Goal: Transaction & Acquisition: Purchase product/service

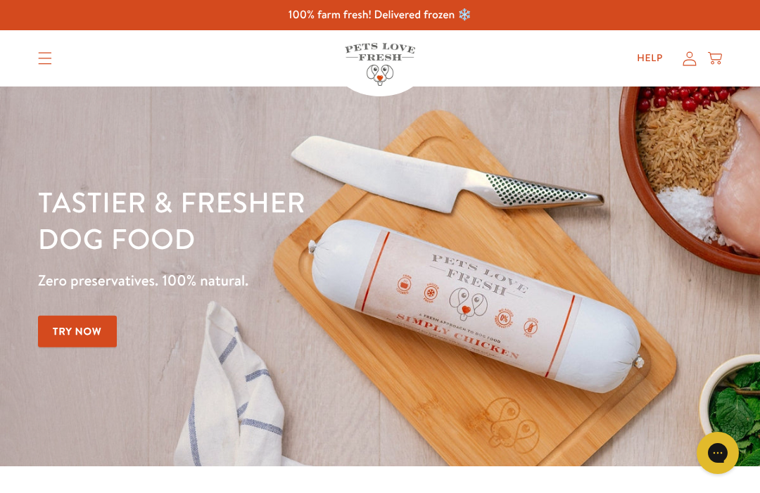
click at [36, 62] on summary "Translation missing: en.sections.header.menu" at bounding box center [45, 58] width 37 height 35
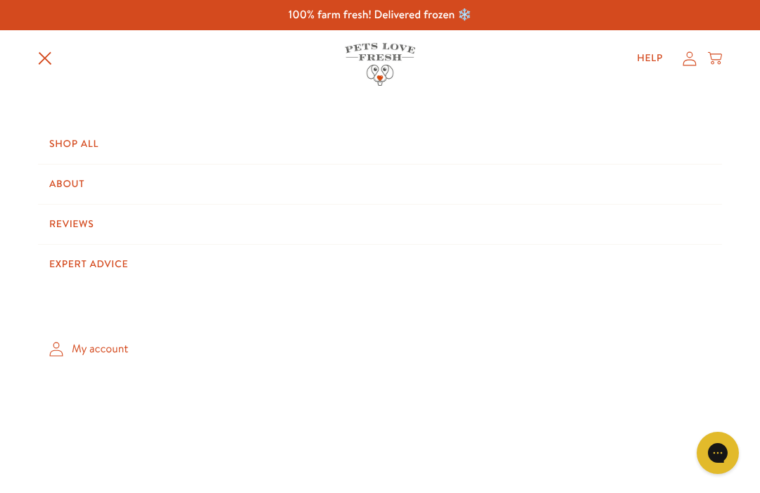
click at [73, 146] on link "Shop All" at bounding box center [380, 144] width 684 height 39
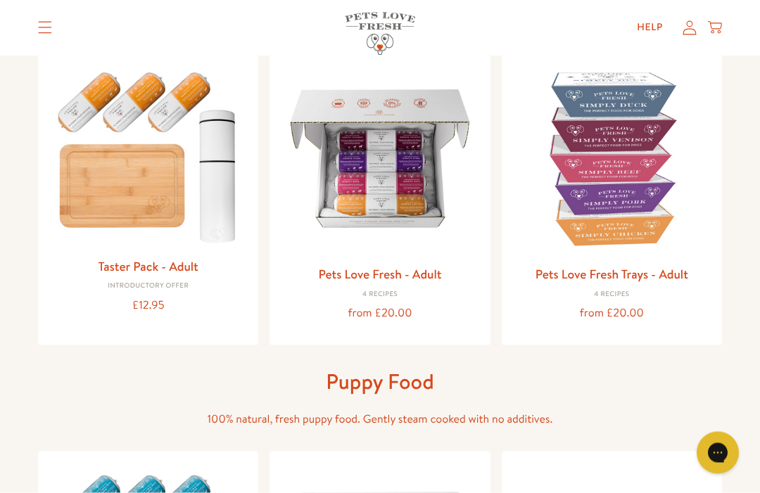
scroll to position [167, 0]
click at [635, 253] on img at bounding box center [612, 158] width 198 height 198
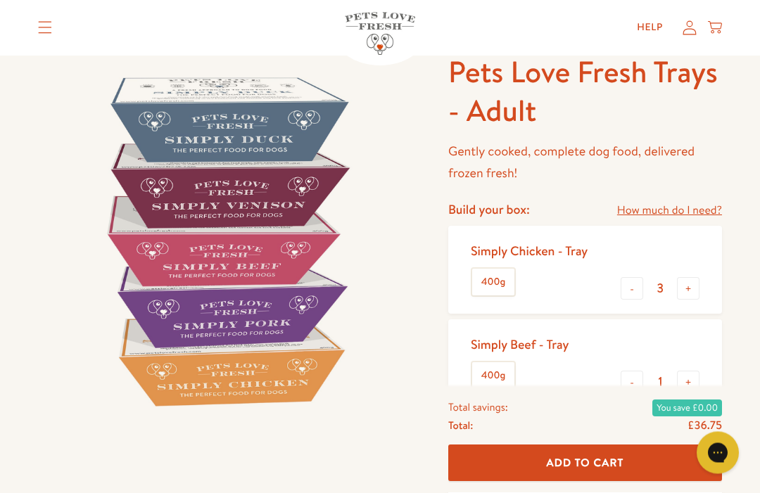
scroll to position [77, 0]
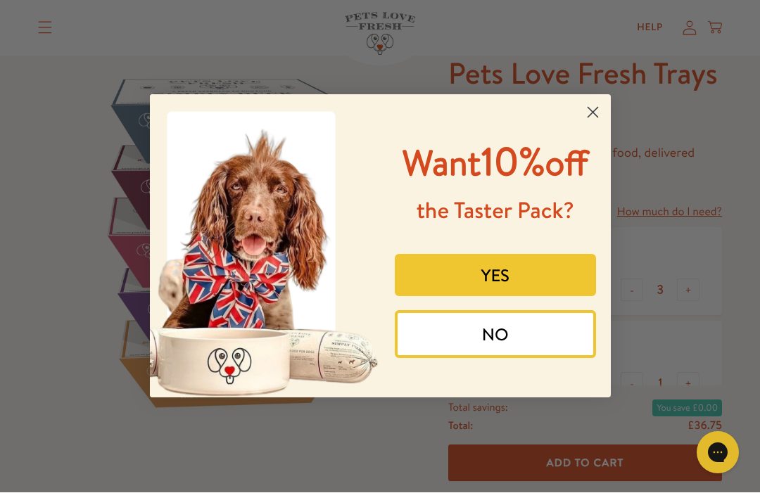
click at [593, 101] on circle "Close dialog" at bounding box center [591, 112] width 23 height 23
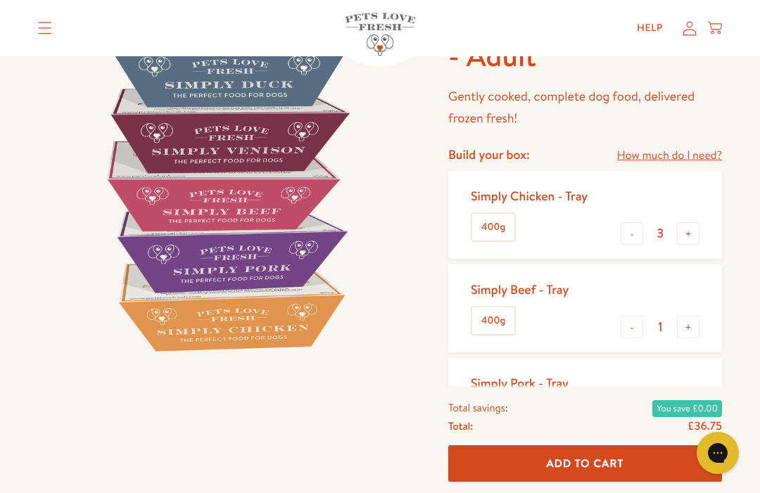
scroll to position [119, 0]
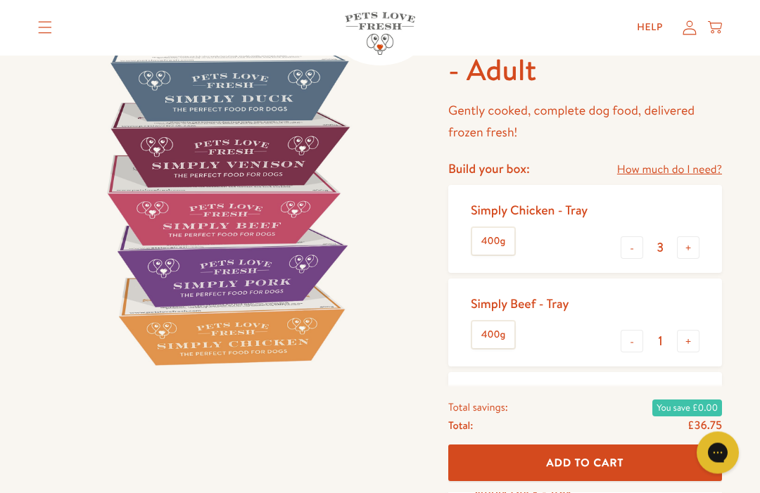
click at [689, 248] on button "+" at bounding box center [688, 248] width 23 height 23
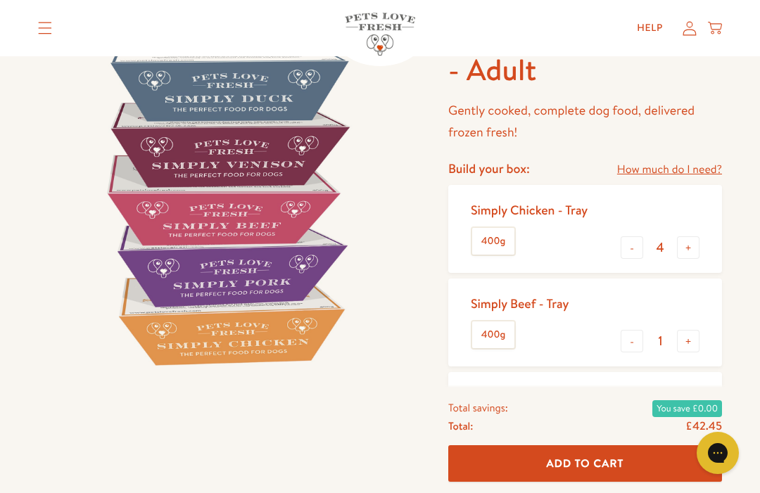
click at [693, 246] on button "+" at bounding box center [688, 247] width 23 height 23
type input "5"
click at [697, 338] on button "+" at bounding box center [688, 341] width 23 height 23
click at [696, 336] on button "+" at bounding box center [688, 341] width 23 height 23
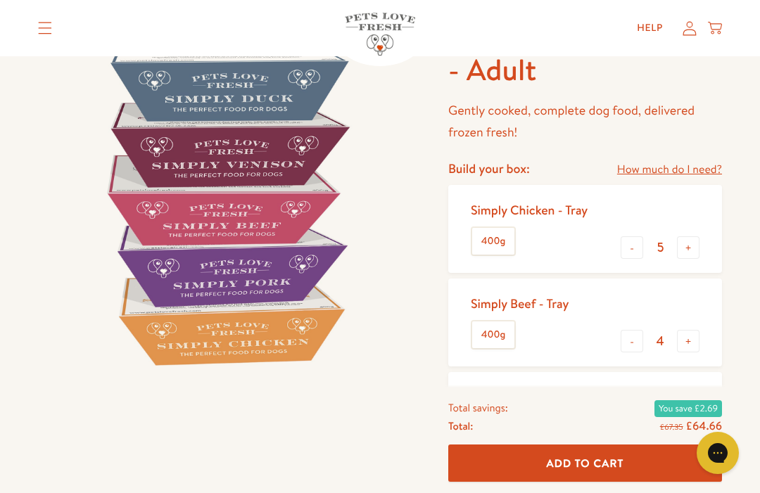
click at [699, 333] on button "+" at bounding box center [688, 341] width 23 height 23
type input "5"
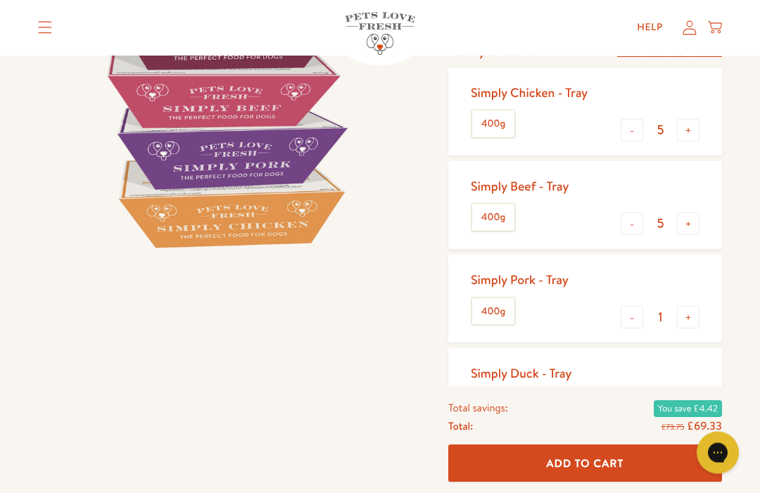
scroll to position [241, 0]
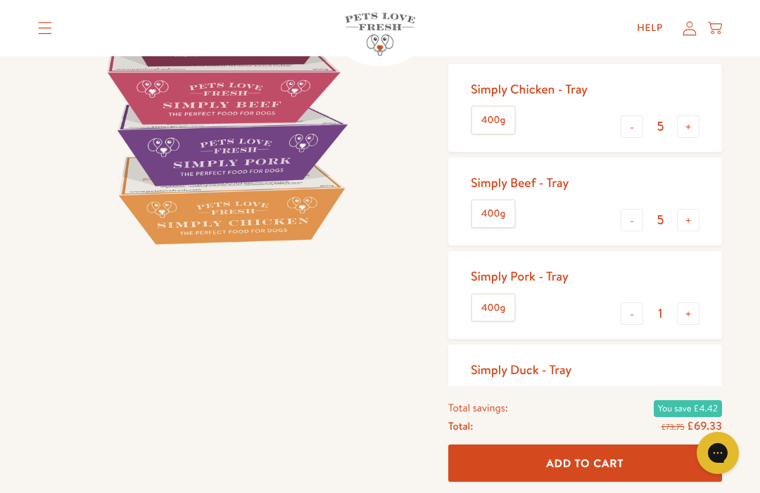
click at [690, 314] on button "+" at bounding box center [688, 313] width 23 height 23
click at [691, 314] on button "+" at bounding box center [688, 313] width 23 height 23
type input "5"
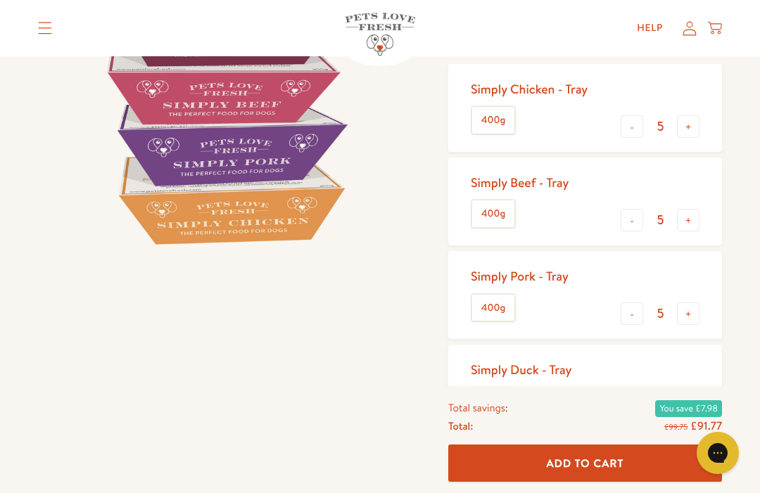
click at [696, 407] on button "+" at bounding box center [688, 408] width 23 height 23
click at [697, 404] on button "+" at bounding box center [688, 408] width 23 height 23
click at [697, 402] on button "+" at bounding box center [688, 408] width 23 height 23
click at [698, 402] on button "+" at bounding box center [688, 408] width 23 height 23
type input "5"
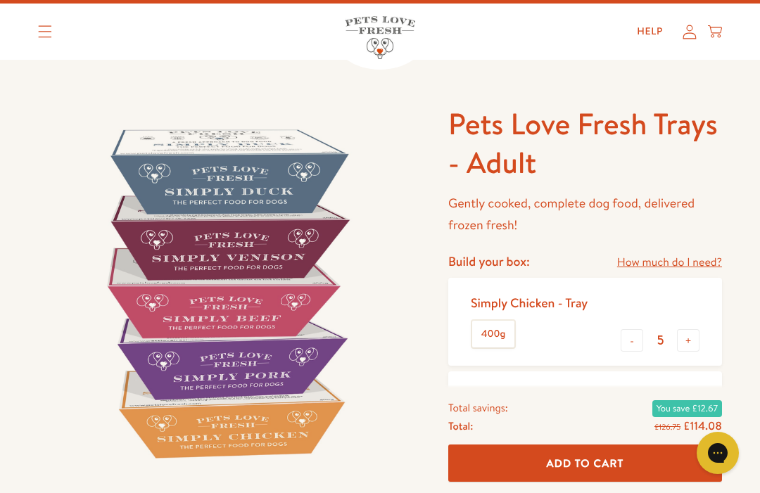
scroll to position [0, 0]
